Goal: Transaction & Acquisition: Purchase product/service

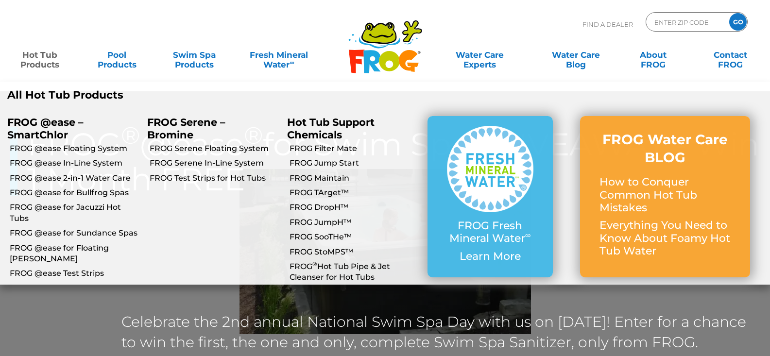
click at [43, 53] on link "Hot Tub Products" at bounding box center [40, 54] width 60 height 19
